Goal: Find specific page/section: Find specific page/section

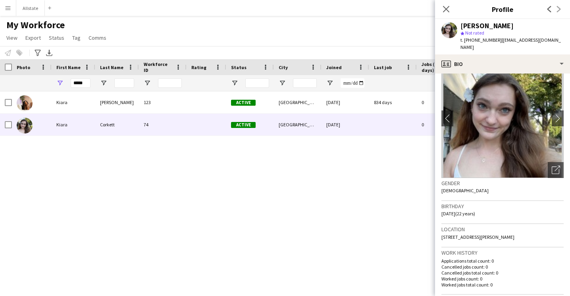
scroll to position [25, 0]
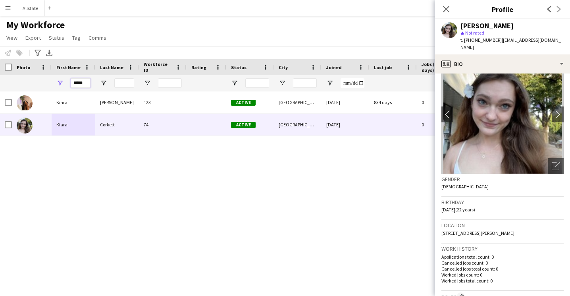
drag, startPoint x: 86, startPoint y: 83, endPoint x: -8, endPoint y: 83, distance: 94.5
click at [0, 83] on html "Menu Boards Boards Boards All jobs Status Workforce Workforce My Workforce Recr…" at bounding box center [285, 148] width 570 height 296
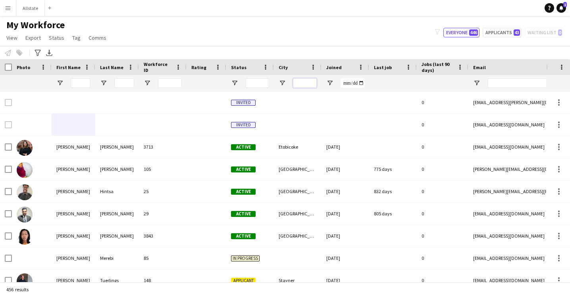
click at [311, 83] on input "City Filter Input" at bounding box center [305, 83] width 24 height 10
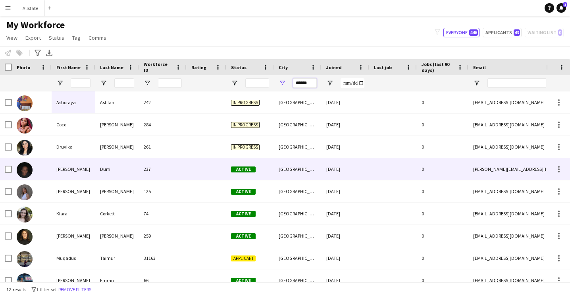
scroll to position [23, 0]
type input "******"
click at [296, 159] on div "[GEOGRAPHIC_DATA]" at bounding box center [298, 169] width 48 height 22
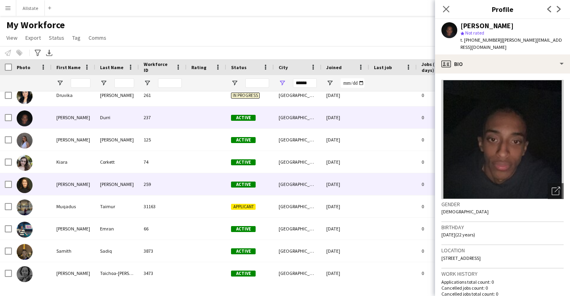
scroll to position [76, 0]
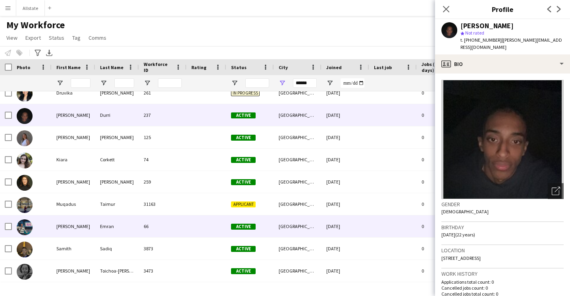
click at [292, 219] on div "[GEOGRAPHIC_DATA]" at bounding box center [298, 226] width 48 height 22
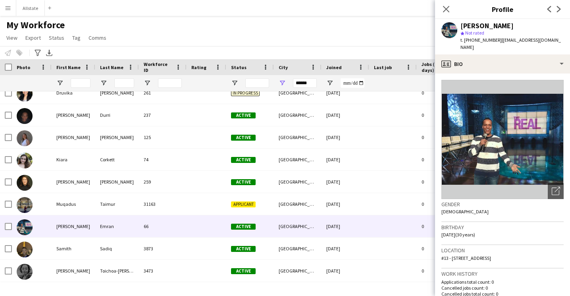
click at [559, 127] on img at bounding box center [502, 139] width 122 height 119
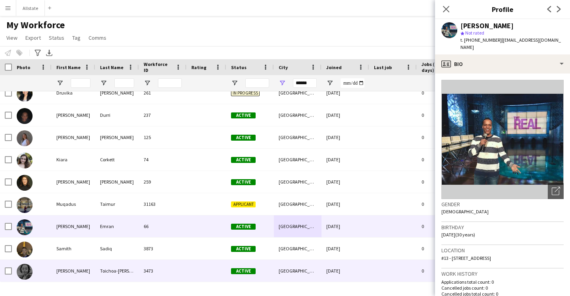
click at [29, 275] on img at bounding box center [25, 272] width 16 height 16
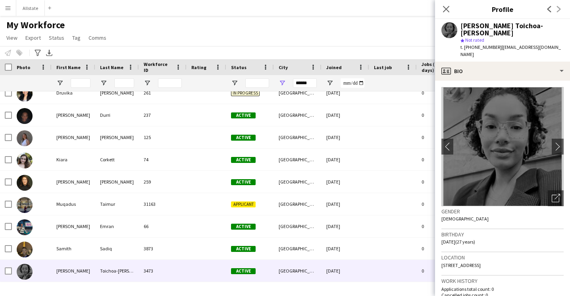
click at [519, 118] on img at bounding box center [502, 146] width 122 height 119
click at [557, 142] on app-icon "chevron-right" at bounding box center [558, 146] width 12 height 8
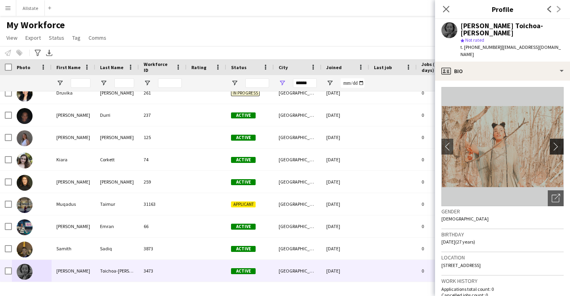
click at [558, 142] on app-icon "chevron-right" at bounding box center [558, 146] width 12 height 8
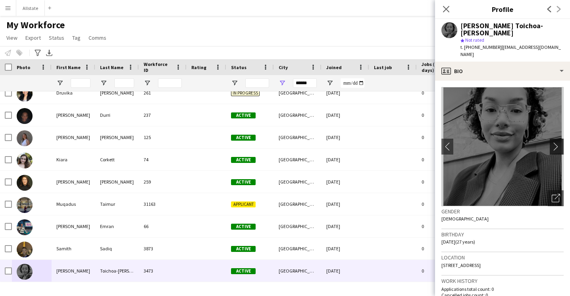
click at [558, 142] on app-icon "chevron-right" at bounding box center [558, 146] width 12 height 8
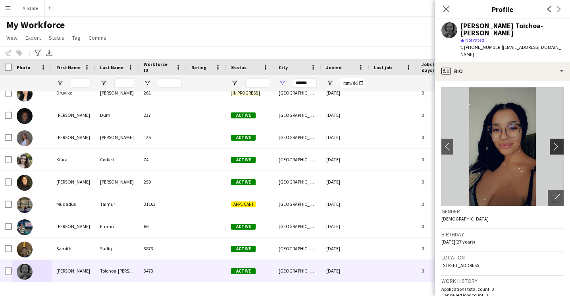
click at [558, 142] on app-icon "chevron-right" at bounding box center [558, 146] width 12 height 8
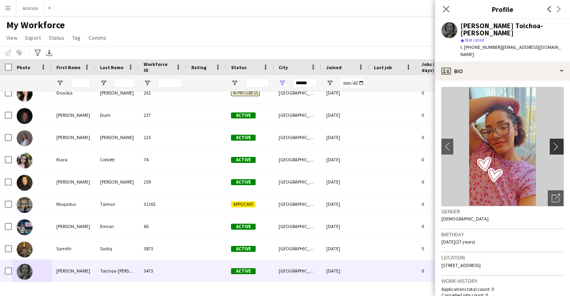
click at [558, 142] on app-icon "chevron-right" at bounding box center [558, 146] width 12 height 8
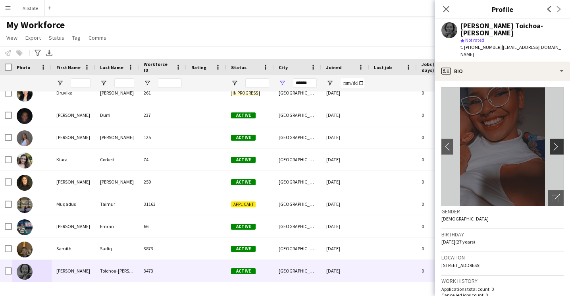
click at [558, 142] on app-icon "chevron-right" at bounding box center [558, 146] width 12 height 8
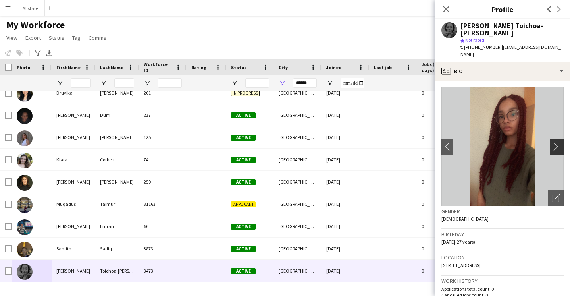
click at [558, 142] on app-icon "chevron-right" at bounding box center [558, 146] width 12 height 8
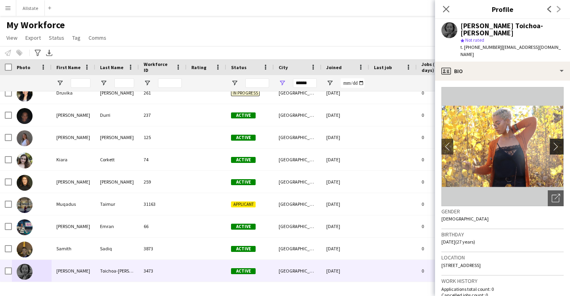
click at [558, 142] on app-icon "chevron-right" at bounding box center [558, 146] width 12 height 8
